Goal: Navigation & Orientation: Find specific page/section

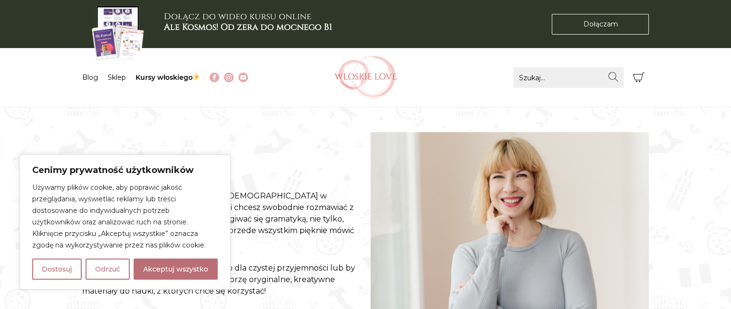
click at [350, 72] on img at bounding box center [365, 77] width 62 height 43
click at [374, 77] on img at bounding box center [365, 77] width 62 height 43
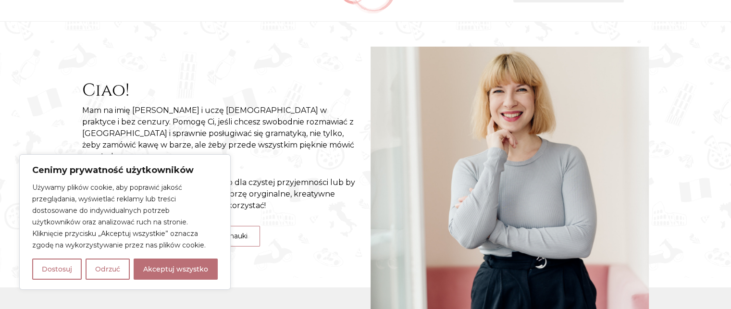
scroll to position [75, 0]
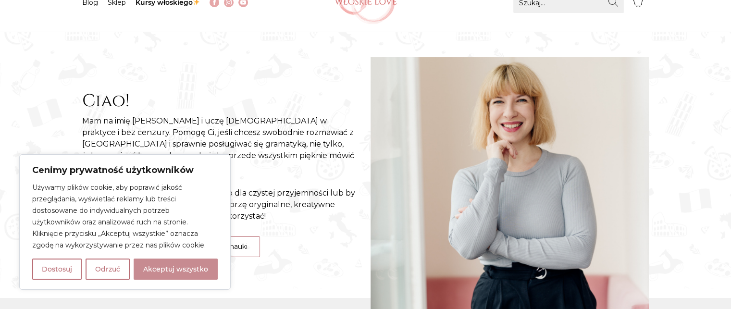
click at [206, 265] on button "Akceptuj wszystko" at bounding box center [176, 268] width 84 height 21
checkbox input "true"
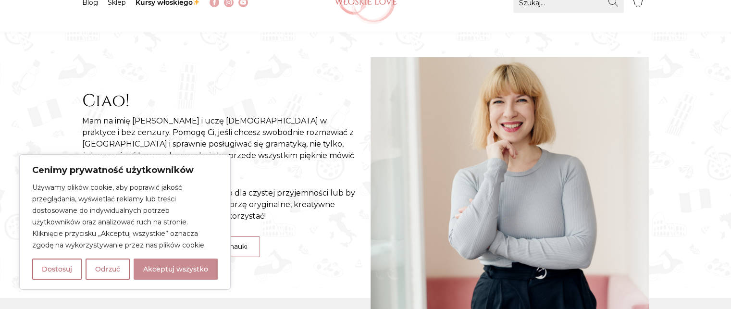
checkbox input "true"
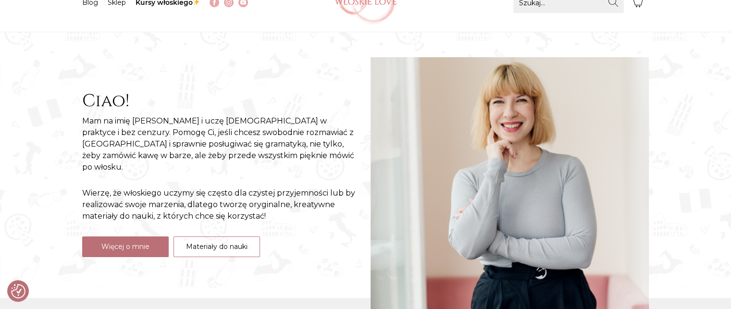
scroll to position [0, 0]
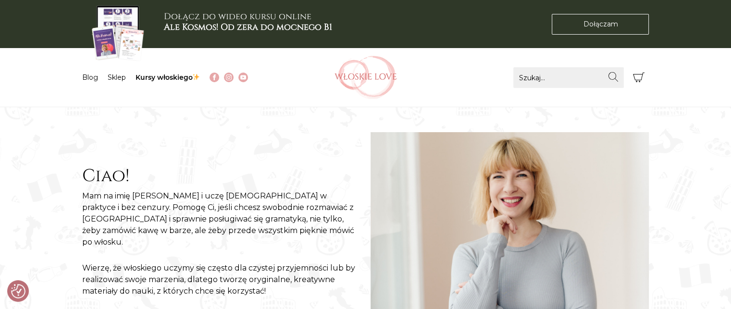
click at [88, 81] on li "Blog" at bounding box center [94, 78] width 25 height 10
click at [93, 77] on link "Blog" at bounding box center [90, 77] width 16 height 9
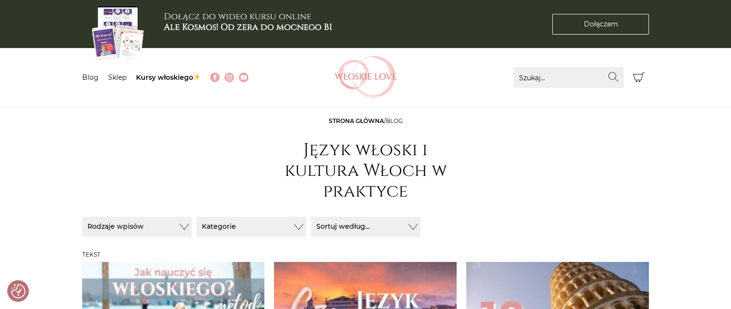
click at [373, 73] on img at bounding box center [365, 77] width 62 height 43
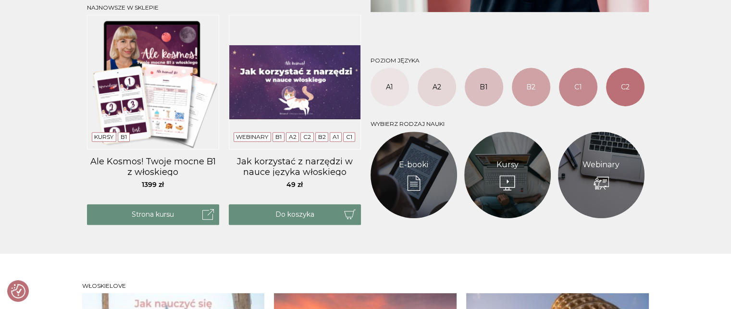
scroll to position [380, 0]
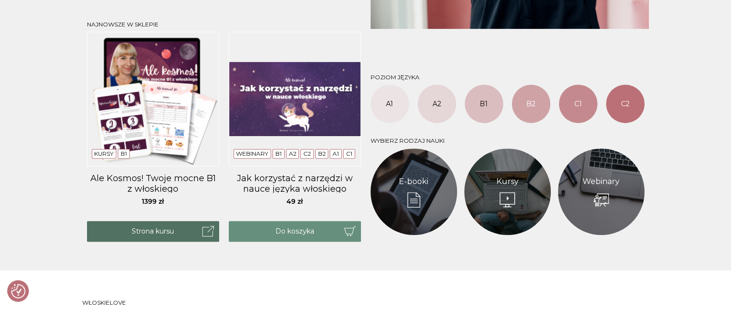
click at [181, 232] on link "Strona kursu" at bounding box center [153, 231] width 132 height 21
